Goal: Task Accomplishment & Management: Manage account settings

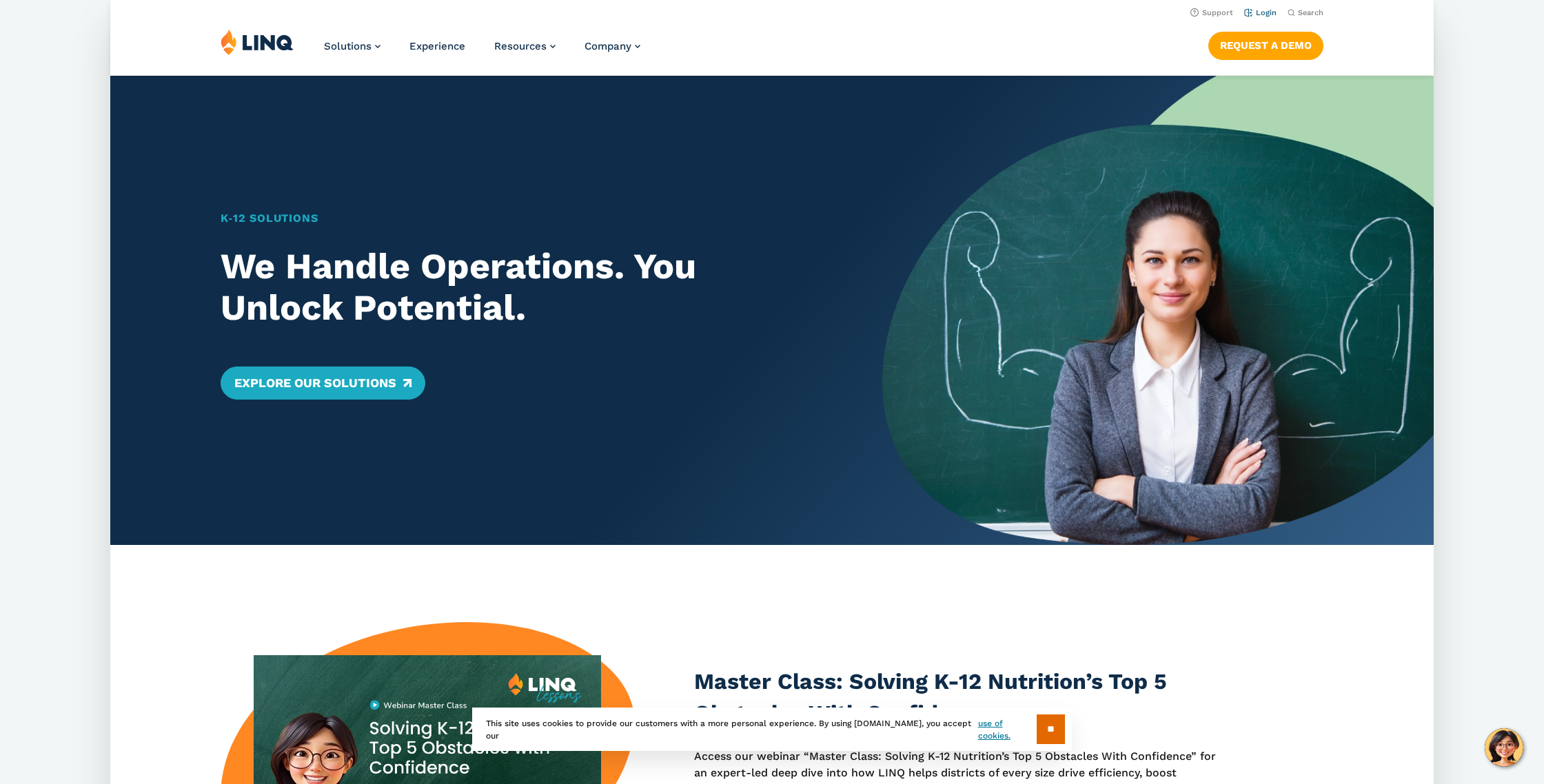
click at [666, 16] on link "Login" at bounding box center [1261, 13] width 33 height 9
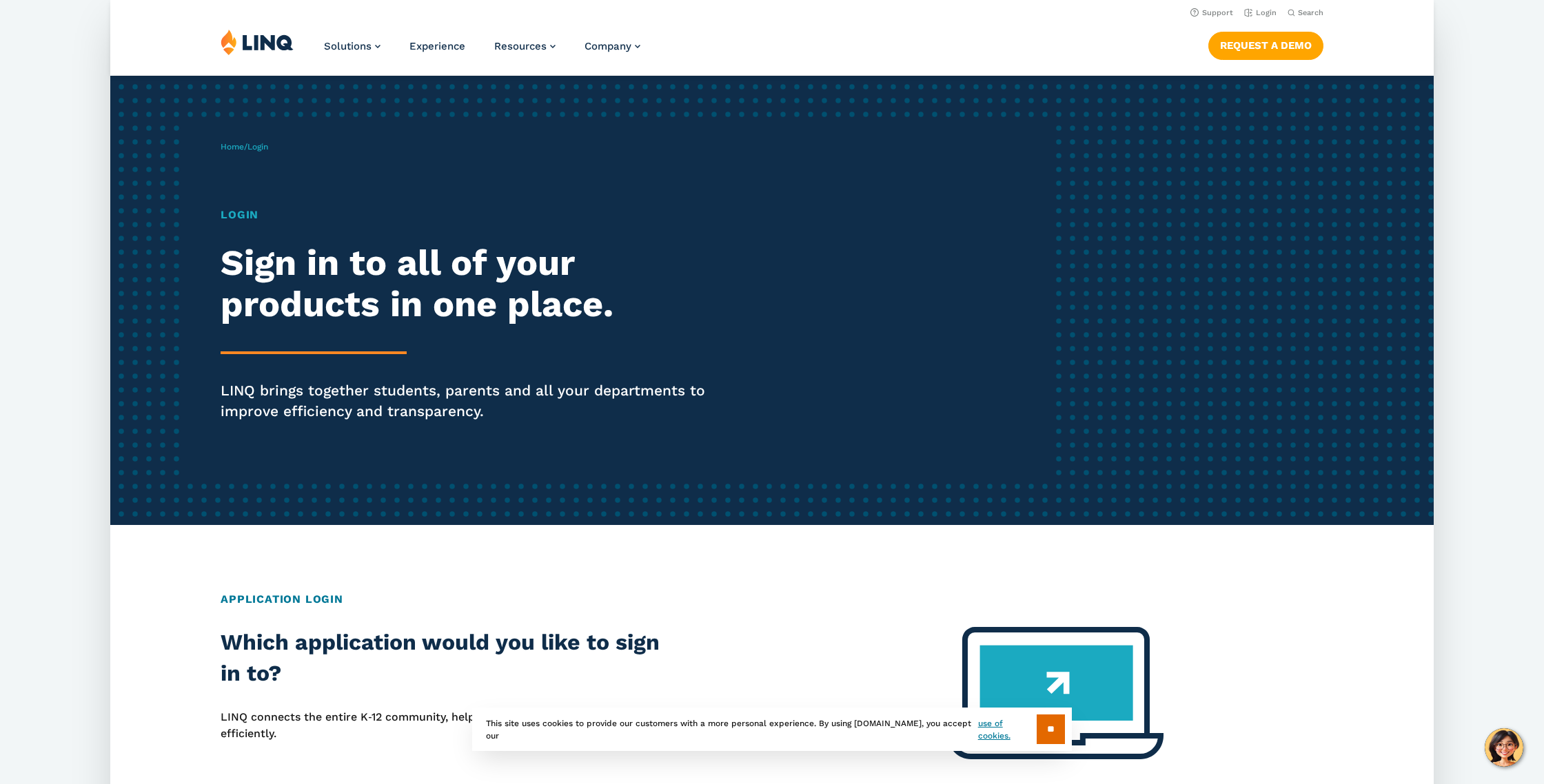
click at [238, 218] on h1 "Login" at bounding box center [476, 215] width 510 height 17
click at [329, 295] on h2 "Sign in to all of your products in one place." at bounding box center [476, 283] width 510 height 83
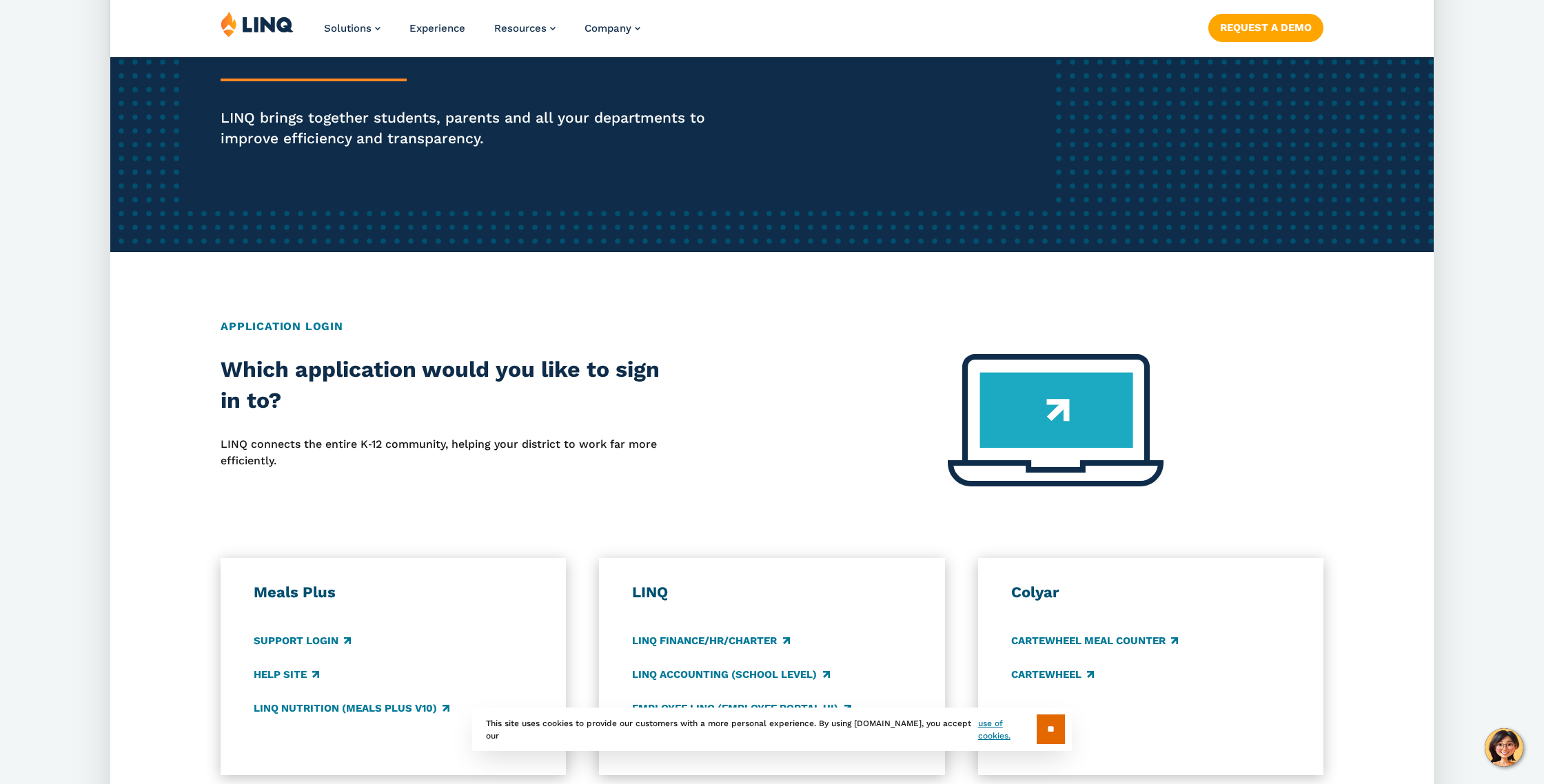
scroll to position [274, 0]
click at [1054, 726] on input "**" at bounding box center [1051, 730] width 28 height 30
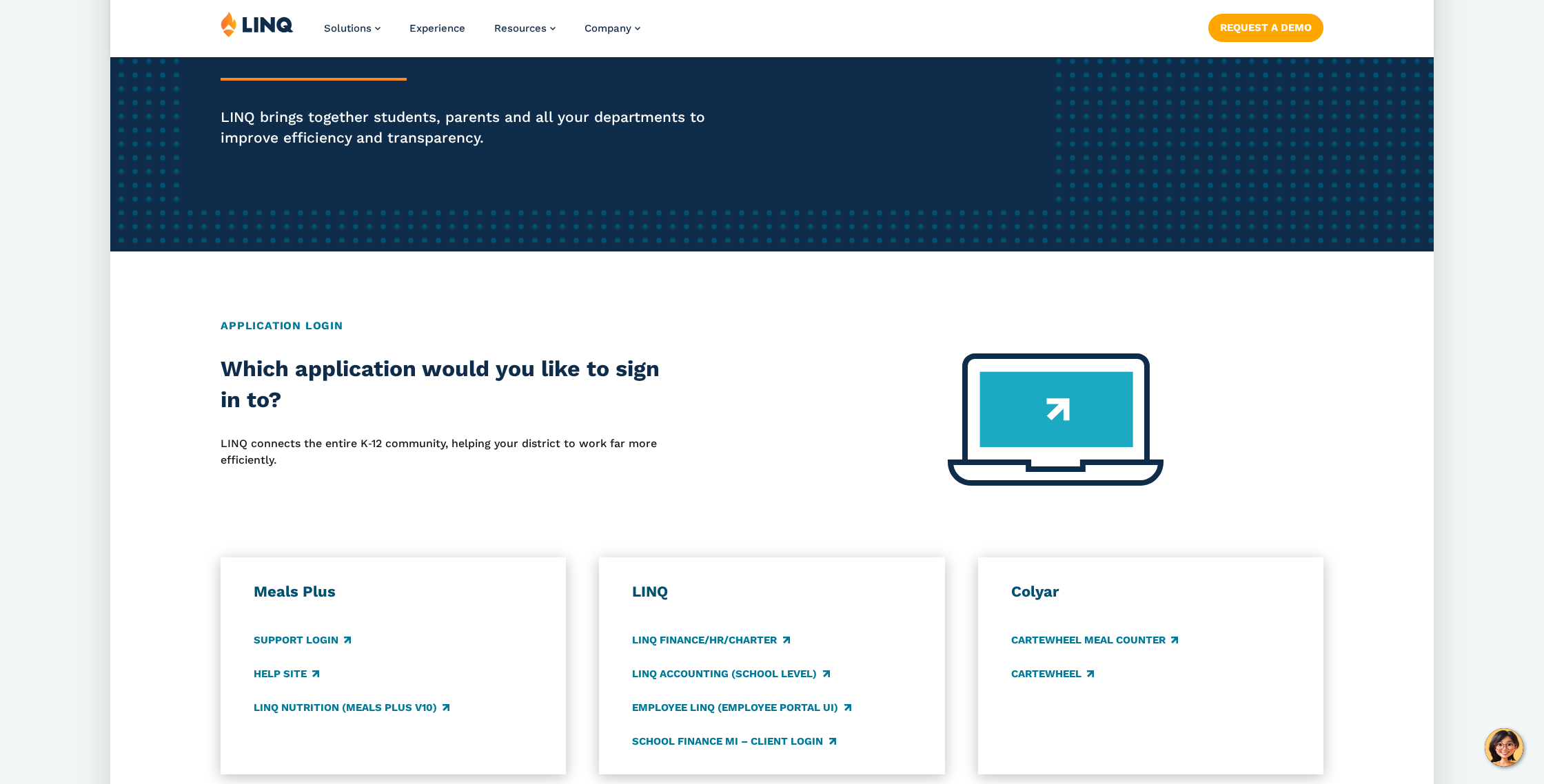
click at [1020, 403] on img at bounding box center [1055, 420] width 215 height 132
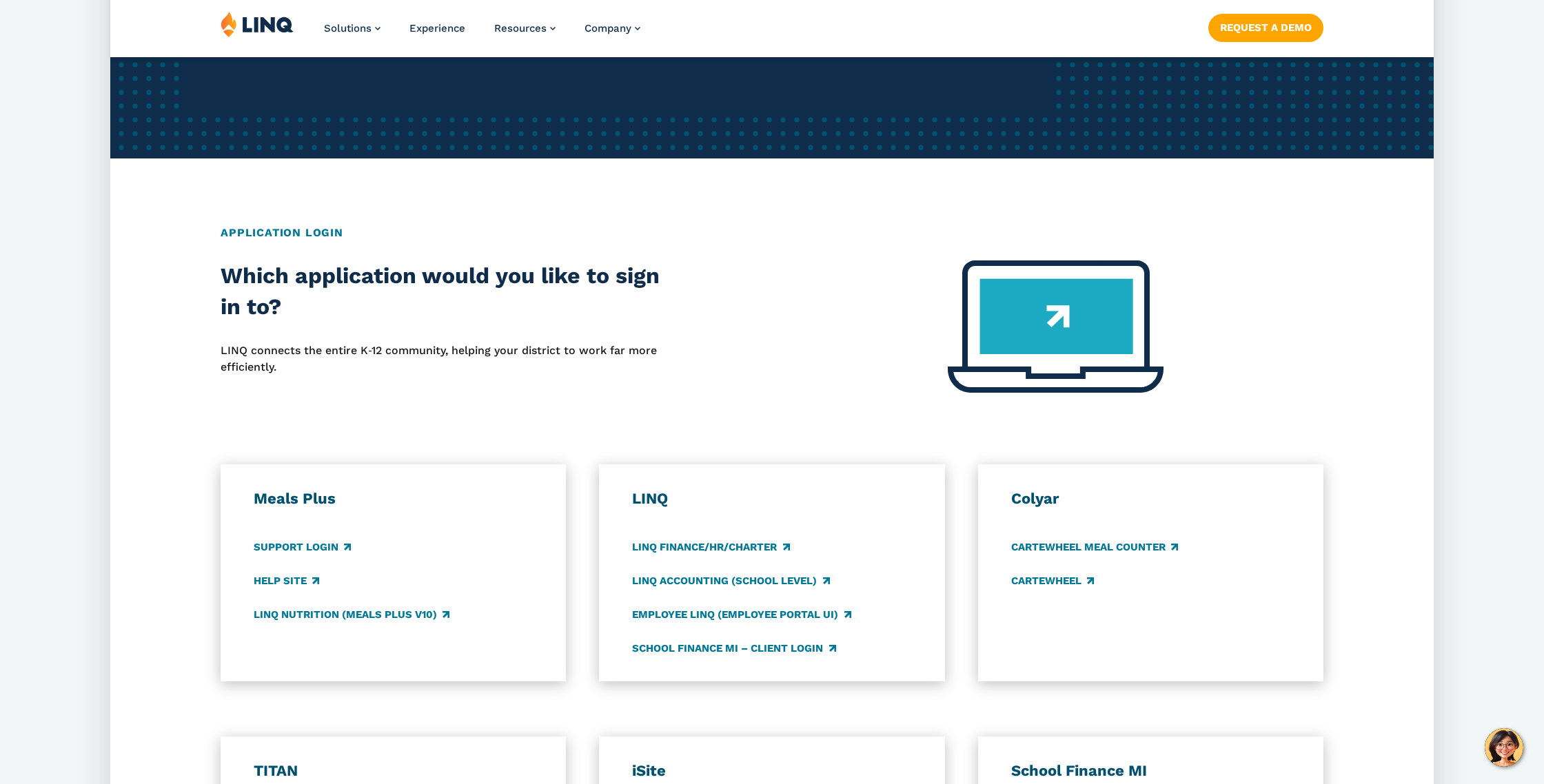
scroll to position [368, 0]
